Goal: Information Seeking & Learning: Learn about a topic

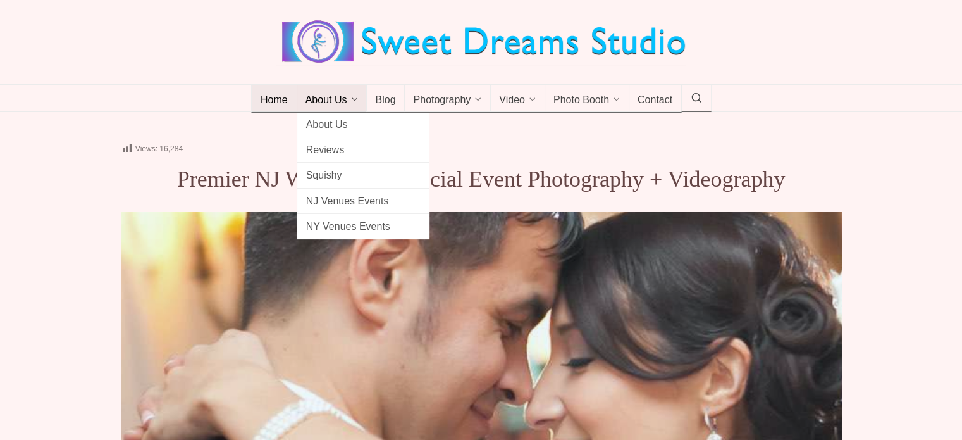
click at [327, 104] on span "About Us" at bounding box center [327, 100] width 42 height 13
click at [328, 124] on span "About Us" at bounding box center [363, 124] width 114 height 17
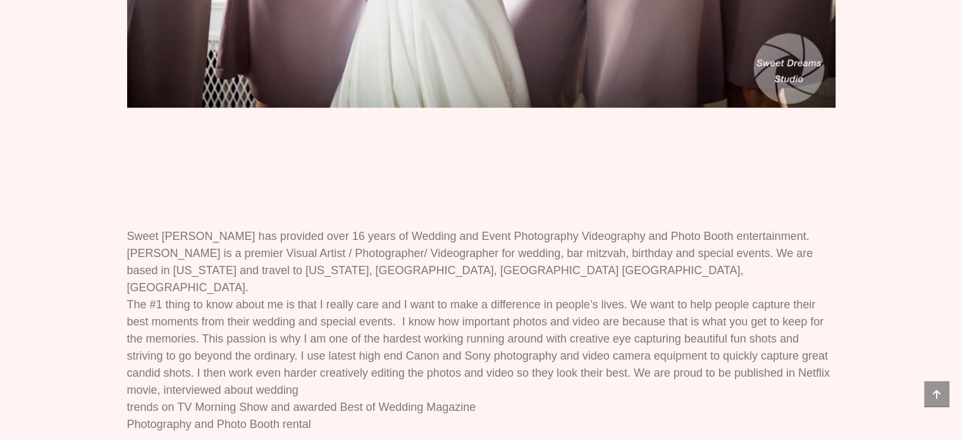
scroll to position [696, 0]
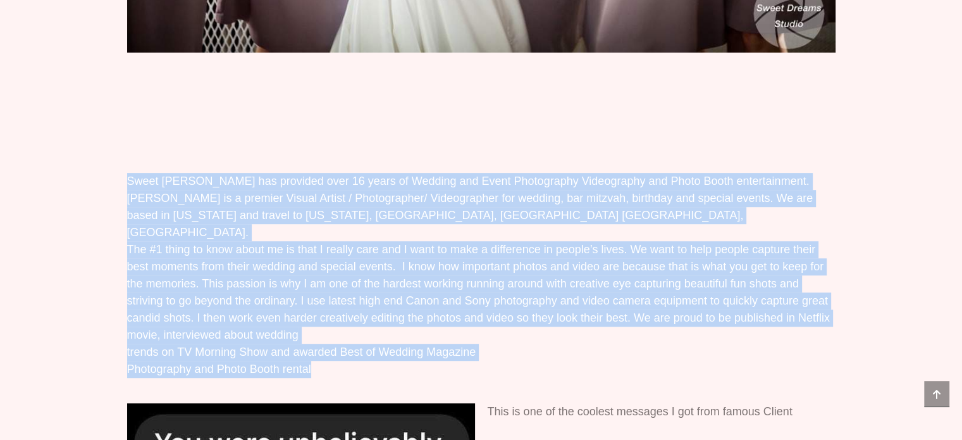
drag, startPoint x: 128, startPoint y: 96, endPoint x: 366, endPoint y: 277, distance: 299.8
click at [366, 277] on p "Sweet [PERSON_NAME] has provided over 16 years of Wedding and Event Photography…" at bounding box center [481, 275] width 709 height 205
copy p "Lorem Ipsumd Sitame con adipisci elit 11 seddo ei Tempori utl Etdol Magnaaliqua…"
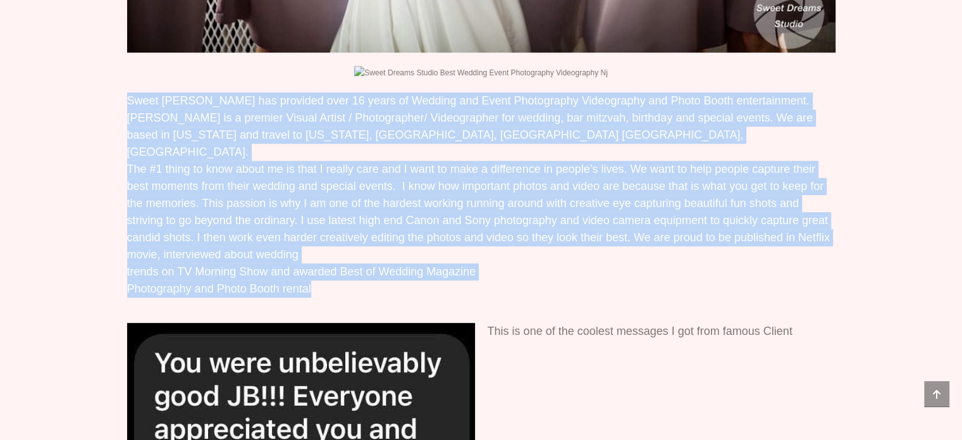
click at [888, 149] on div "Views: 1,046 Sweet [PERSON_NAME] - Wedding & Event Photography Videography & Be…" at bounding box center [481, 353] width 962 height 1777
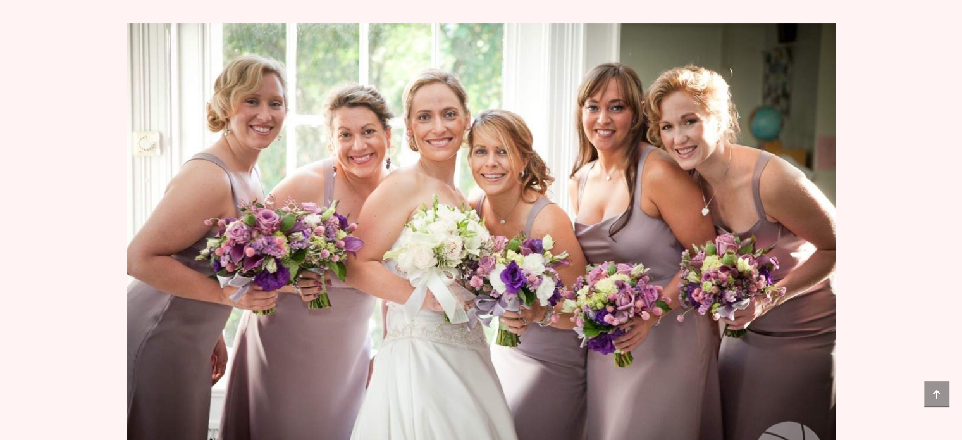
scroll to position [0, 0]
